Goal: Task Accomplishment & Management: Use online tool/utility

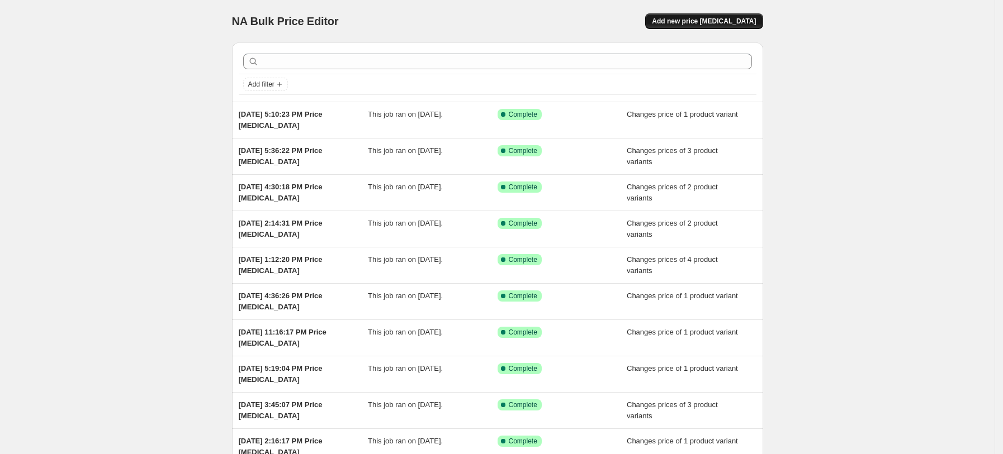
click at [728, 23] on span "Add new price [MEDICAL_DATA]" at bounding box center [704, 21] width 104 height 9
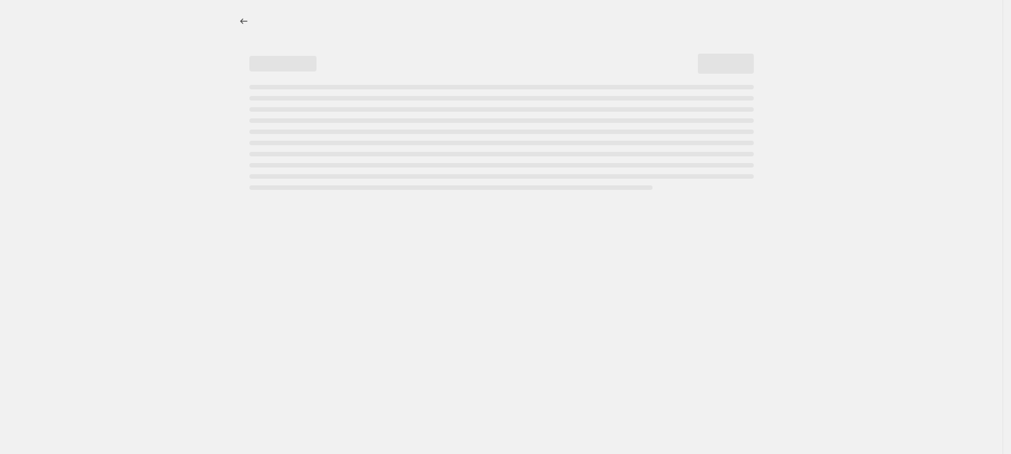
select select "percentage"
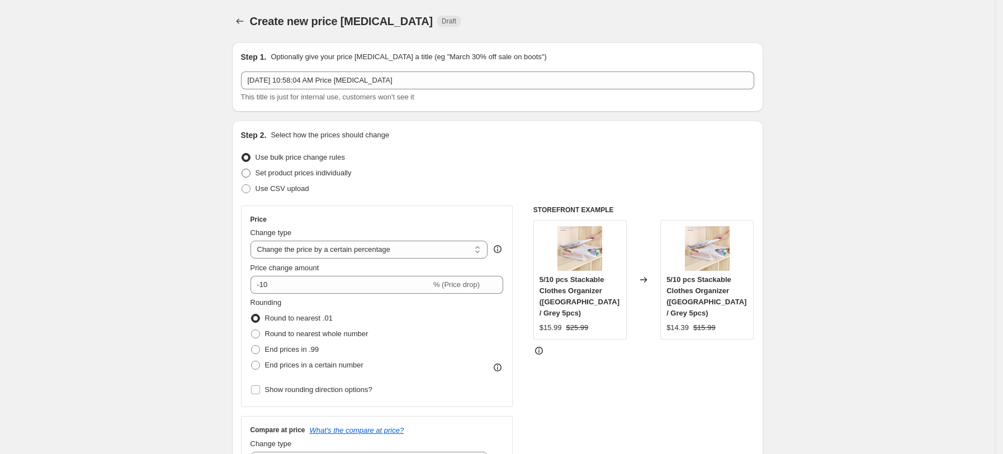
click at [314, 177] on span "Set product prices individually" at bounding box center [303, 173] width 96 height 8
click at [242, 169] on input "Set product prices individually" at bounding box center [241, 169] width 1 height 1
radio input "true"
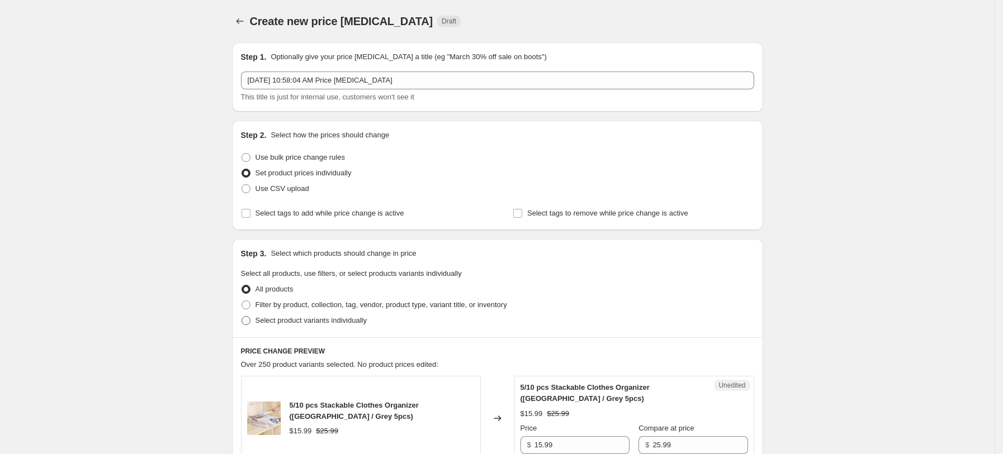
click at [334, 314] on label "Select product variants individually" at bounding box center [304, 321] width 126 height 16
click at [242, 316] on input "Select product variants individually" at bounding box center [241, 316] width 1 height 1
radio input "true"
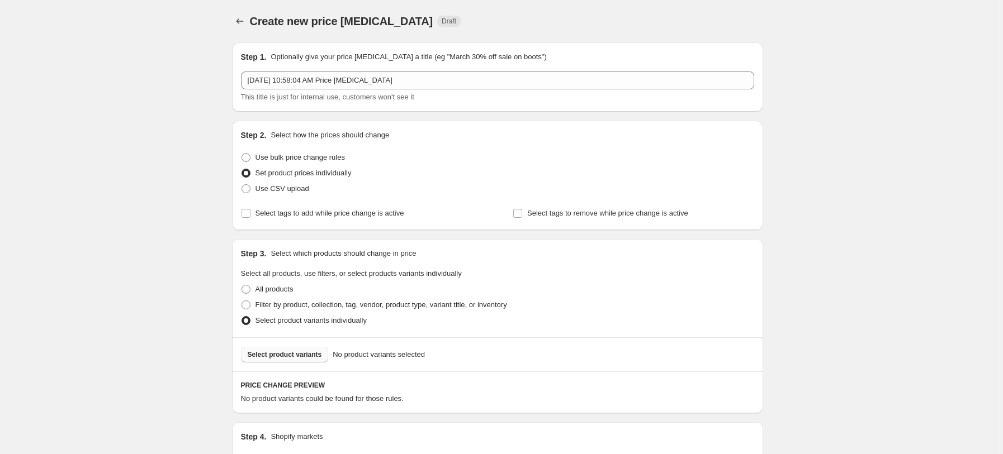
click at [290, 351] on span "Select product variants" at bounding box center [285, 355] width 74 height 9
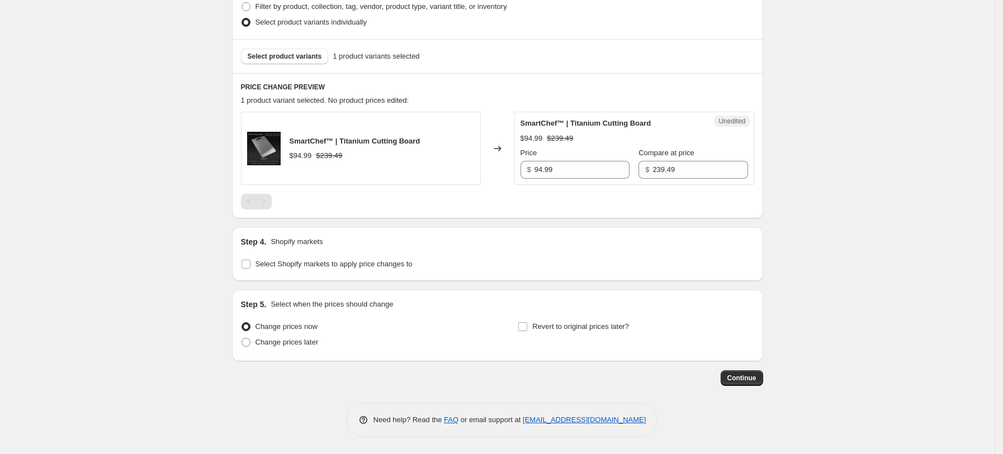
scroll to position [298, 0]
click at [349, 264] on span "Select Shopify markets to apply price changes to" at bounding box center [333, 265] width 157 height 8
click at [250, 264] on input "Select Shopify markets to apply price changes to" at bounding box center [245, 265] width 9 height 9
checkbox input "true"
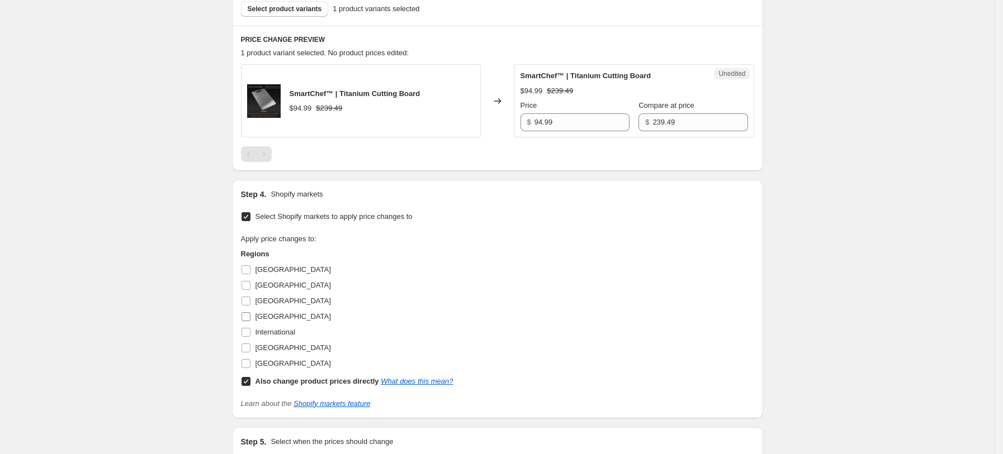
scroll to position [372, 0]
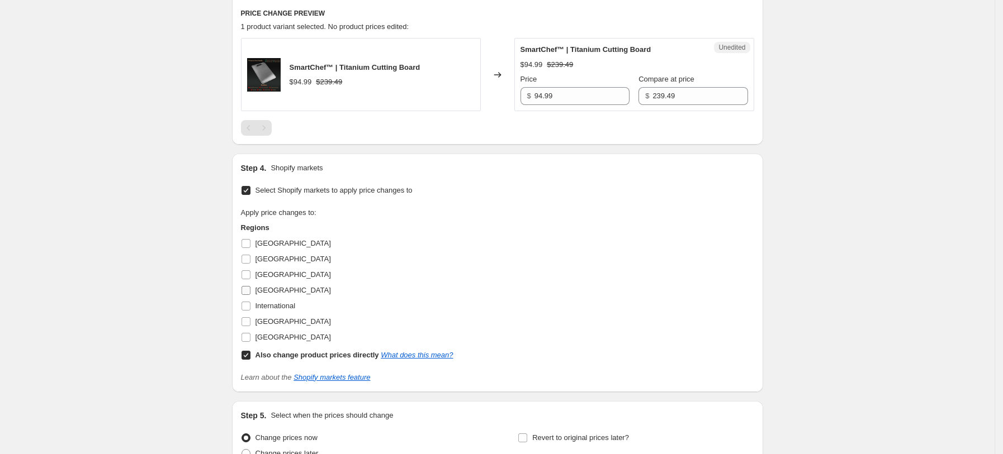
click at [272, 286] on span "[GEOGRAPHIC_DATA]" at bounding box center [292, 290] width 75 height 8
click at [250, 286] on input "[GEOGRAPHIC_DATA]" at bounding box center [245, 290] width 9 height 9
checkbox input "true"
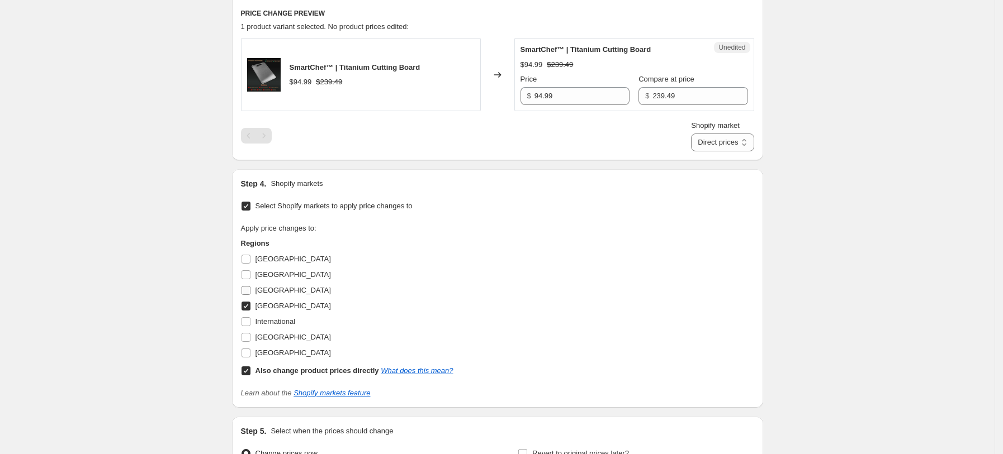
click at [270, 283] on label "[GEOGRAPHIC_DATA]" at bounding box center [286, 291] width 90 height 16
click at [250, 286] on input "[GEOGRAPHIC_DATA]" at bounding box center [245, 290] width 9 height 9
checkbox input "true"
click at [279, 349] on span "[GEOGRAPHIC_DATA]" at bounding box center [292, 353] width 75 height 8
click at [250, 349] on input "[GEOGRAPHIC_DATA]" at bounding box center [245, 353] width 9 height 9
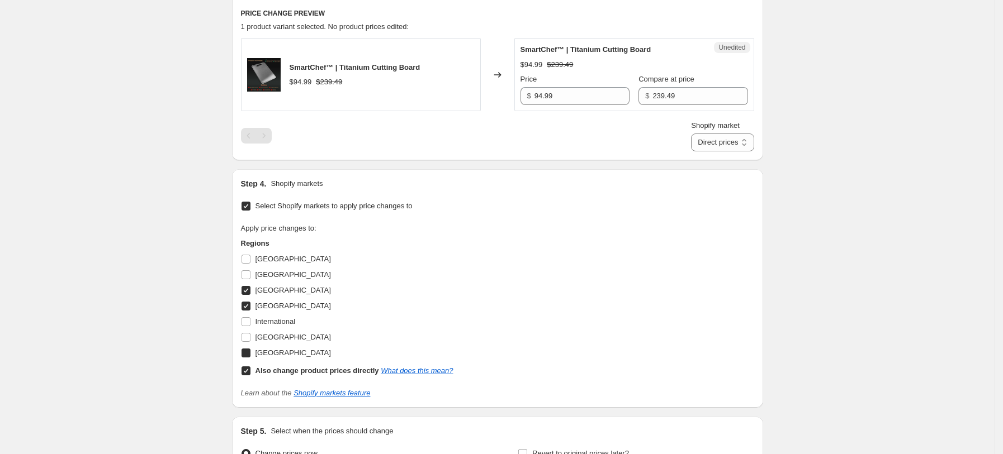
checkbox input "true"
click at [280, 337] on span "[GEOGRAPHIC_DATA]" at bounding box center [292, 337] width 75 height 8
click at [250, 337] on input "[GEOGRAPHIC_DATA]" at bounding box center [245, 337] width 9 height 9
checkbox input "true"
click at [301, 367] on b "Also change product prices directly" at bounding box center [317, 371] width 124 height 8
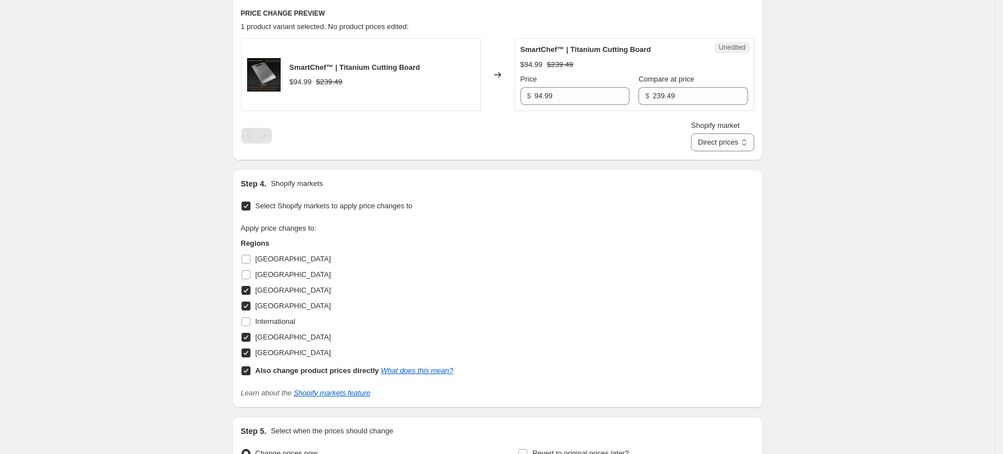
click at [250, 367] on input "Also change product prices directly What does this mean?" at bounding box center [245, 371] width 9 height 9
checkbox input "false"
select select "13152354545"
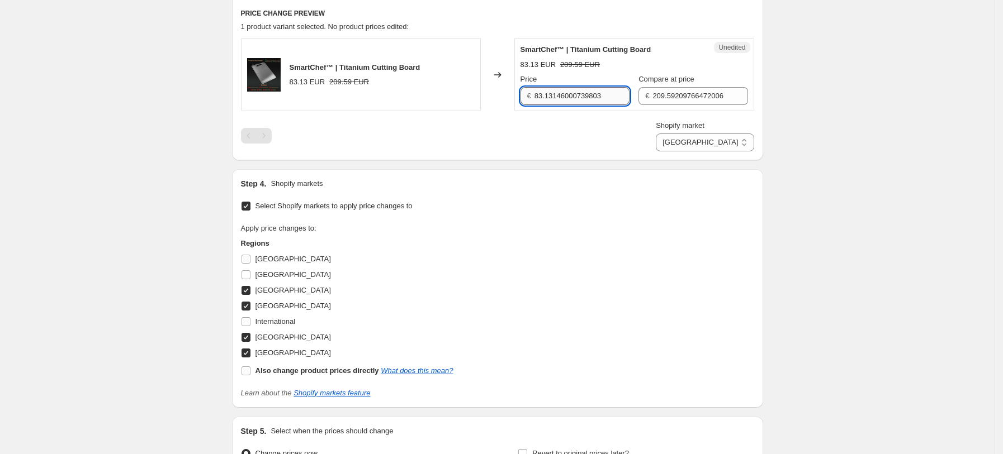
click at [589, 98] on input "83.13146000739803" at bounding box center [581, 96] width 95 height 18
type input "94.99"
click at [685, 101] on input "209.59209766472006" at bounding box center [699, 96] width 95 height 18
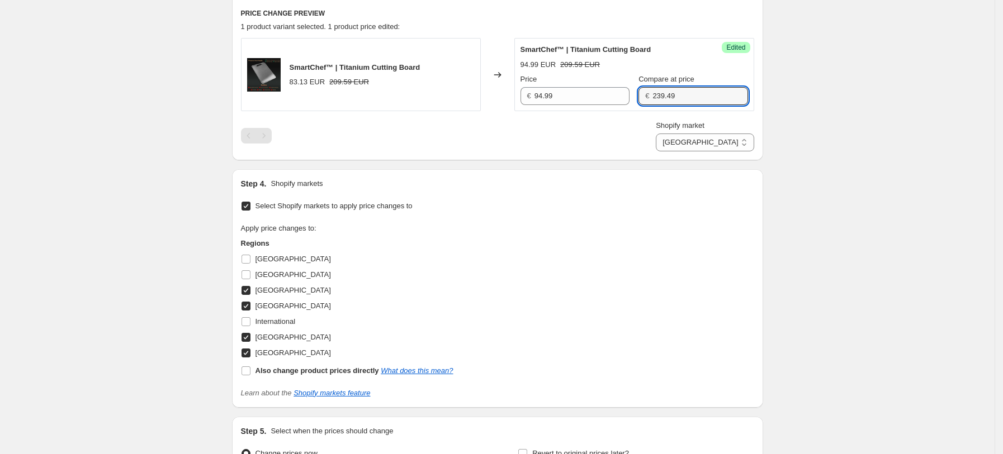
type input "239.49"
click at [676, 157] on div "PRICE CHANGE PREVIEW 1 product variant selected. 1 product price edited: SmartC…" at bounding box center [497, 79] width 531 height 161
click at [723, 141] on select "[GEOGRAPHIC_DATA] [GEOGRAPHIC_DATA] [GEOGRAPHIC_DATA] [GEOGRAPHIC_DATA]" at bounding box center [705, 143] width 98 height 18
select select "13152321777"
click at [706, 151] on select "[GEOGRAPHIC_DATA] [GEOGRAPHIC_DATA] [GEOGRAPHIC_DATA] [GEOGRAPHIC_DATA]" at bounding box center [705, 143] width 98 height 18
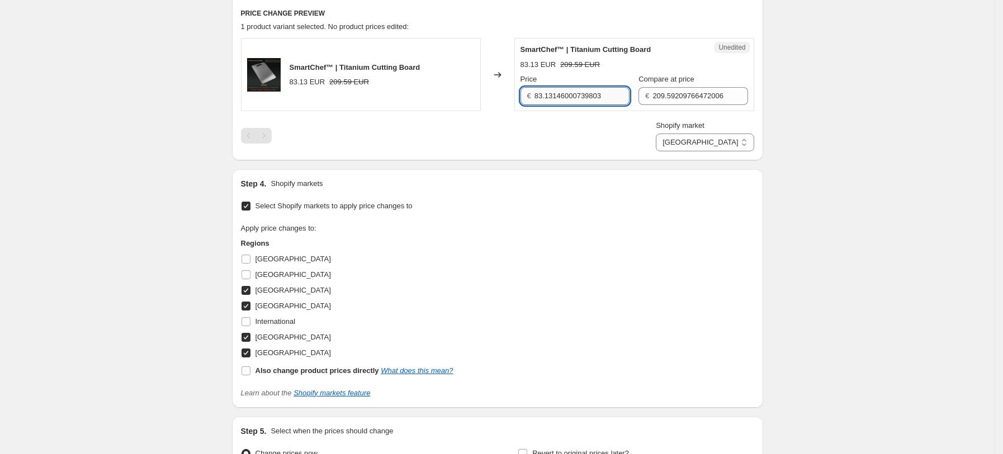
click at [566, 88] on input "83.13146000739803" at bounding box center [581, 96] width 95 height 18
type input "94.99"
click at [657, 96] on input "209.59209766472006" at bounding box center [699, 96] width 95 height 18
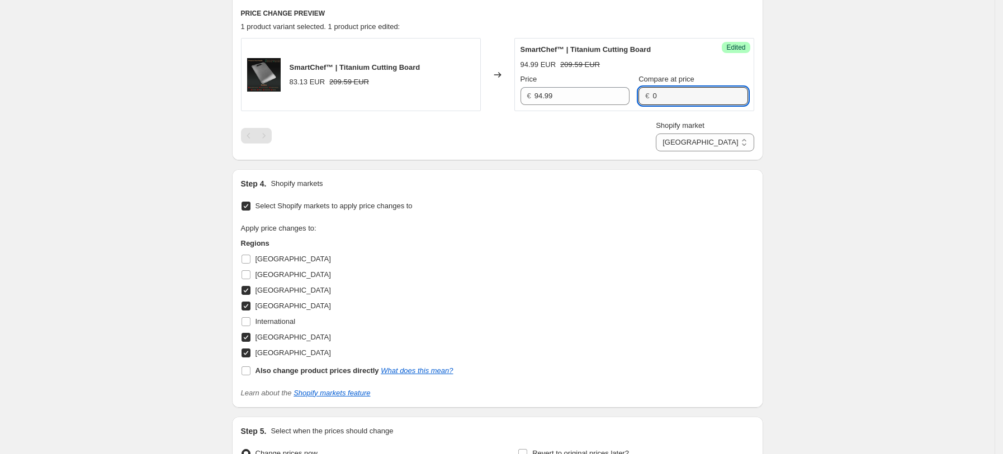
drag, startPoint x: 657, startPoint y: 96, endPoint x: 637, endPoint y: 97, distance: 20.2
click at [638, 97] on div "€ 0" at bounding box center [692, 96] width 109 height 18
click at [660, 98] on input "234.99" at bounding box center [699, 96] width 95 height 18
click at [666, 93] on input "239.99" at bounding box center [699, 96] width 95 height 18
type input "239.49"
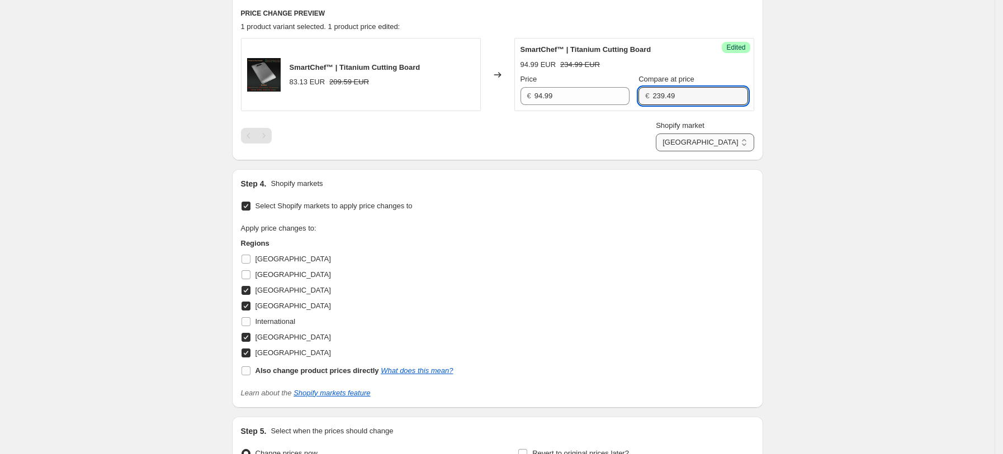
click at [736, 140] on select "[GEOGRAPHIC_DATA] [GEOGRAPHIC_DATA] [GEOGRAPHIC_DATA] [GEOGRAPHIC_DATA]" at bounding box center [705, 143] width 98 height 18
click at [709, 151] on select "[GEOGRAPHIC_DATA] [GEOGRAPHIC_DATA] [GEOGRAPHIC_DATA] [GEOGRAPHIC_DATA]" at bounding box center [705, 143] width 98 height 18
click at [738, 141] on select "[GEOGRAPHIC_DATA] [GEOGRAPHIC_DATA] [GEOGRAPHIC_DATA] [GEOGRAPHIC_DATA]" at bounding box center [705, 143] width 98 height 18
select select "7501644017"
click at [683, 151] on select "[GEOGRAPHIC_DATA] [GEOGRAPHIC_DATA] [GEOGRAPHIC_DATA] [GEOGRAPHIC_DATA]" at bounding box center [705, 143] width 98 height 18
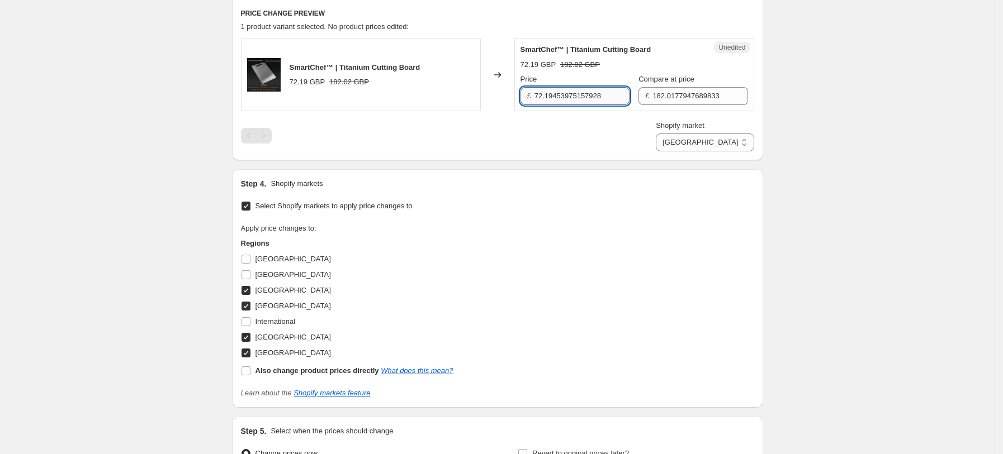
click at [612, 87] on div "Price £ 72.19453975157928" at bounding box center [574, 89] width 109 height 31
click at [605, 95] on input "72.19453975157928" at bounding box center [581, 96] width 95 height 18
type input "80.99"
click at [595, 117] on div "SmartChef™ | Titanium Cutting Board 72.19 GBP 182.02 GBP Changed to Success Edi…" at bounding box center [497, 94] width 513 height 113
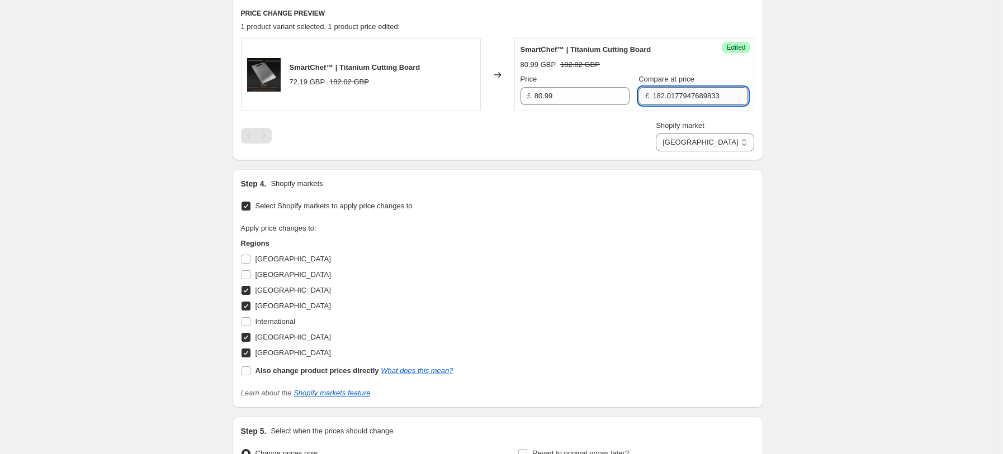
click at [671, 92] on input "182.0177947689833" at bounding box center [699, 96] width 95 height 18
click at [658, 101] on input "204.99" at bounding box center [699, 96] width 95 height 18
click at [661, 96] on input "204.99" at bounding box center [699, 96] width 95 height 18
type input "203.99"
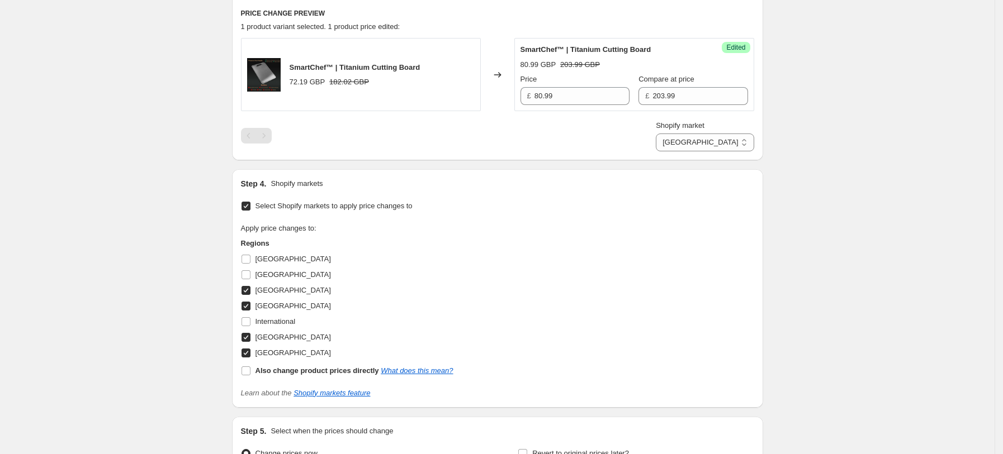
click at [806, 236] on div "Create new price [MEDICAL_DATA]. This page is ready Create new price [MEDICAL_D…" at bounding box center [497, 105] width 995 height 954
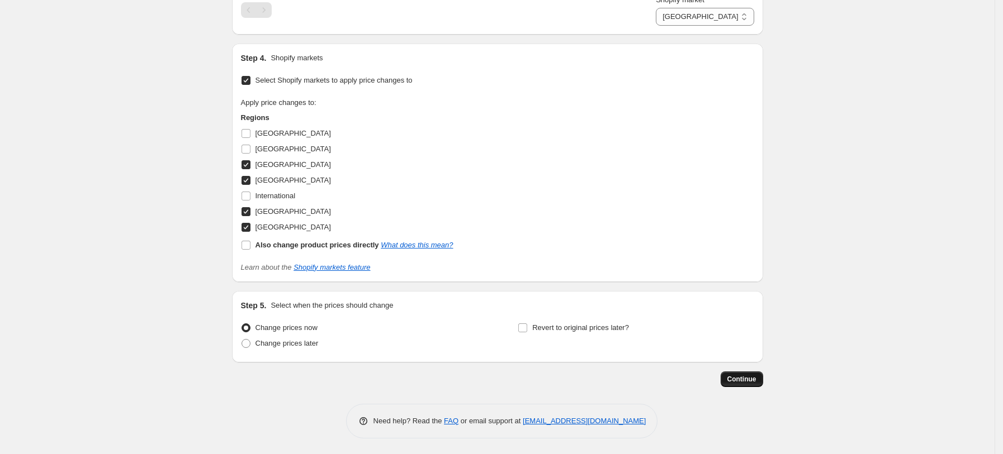
click at [755, 378] on span "Continue" at bounding box center [741, 379] width 29 height 9
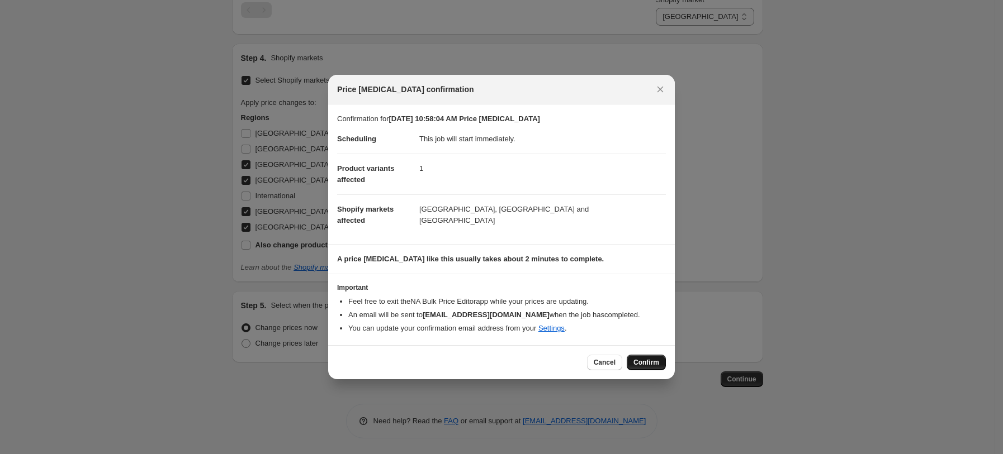
click at [648, 362] on span "Confirm" at bounding box center [646, 362] width 26 height 9
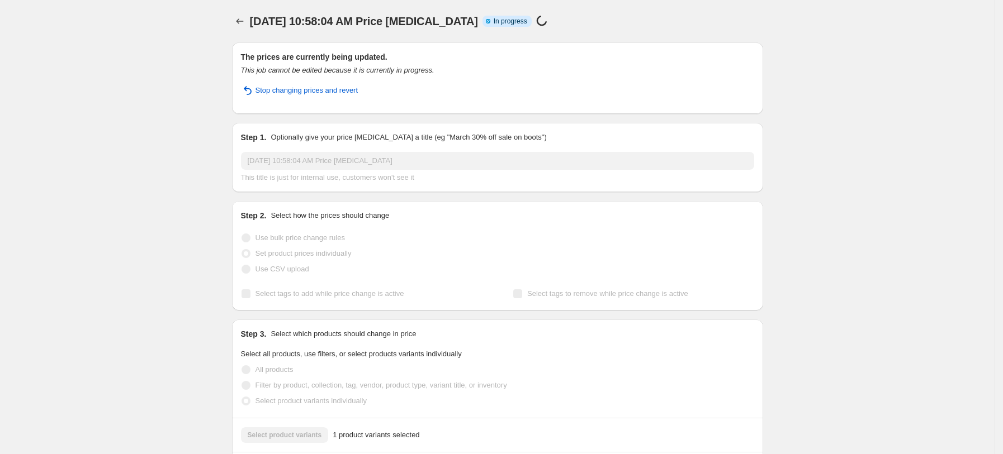
select select "7501644017"
